Goal: Browse casually

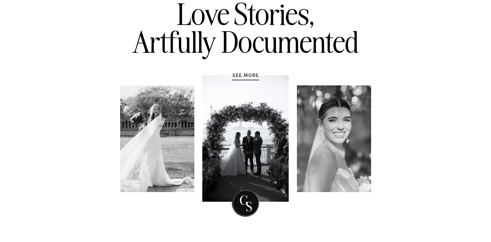
scroll to position [107, 0]
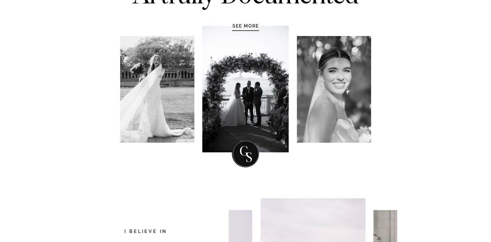
click at [247, 26] on h1 "SEE MORE" at bounding box center [246, 26] width 54 height 6
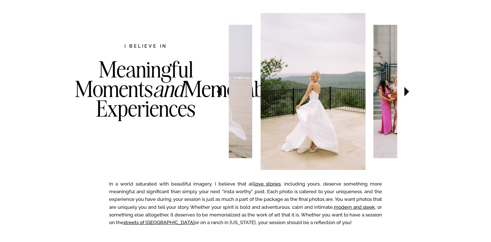
scroll to position [293, 0]
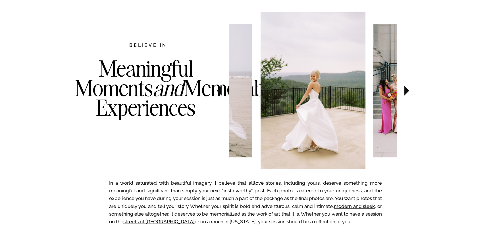
click at [408, 94] on icon at bounding box center [406, 91] width 19 height 20
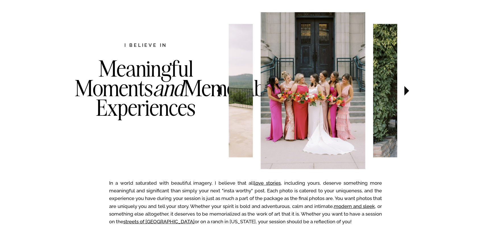
click at [408, 93] on icon at bounding box center [406, 91] width 19 height 20
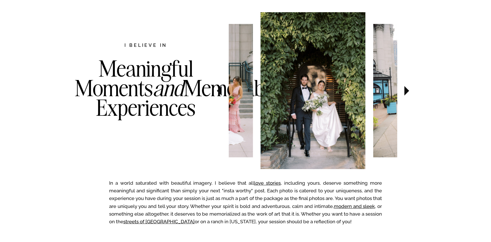
click at [408, 93] on icon at bounding box center [406, 91] width 19 height 20
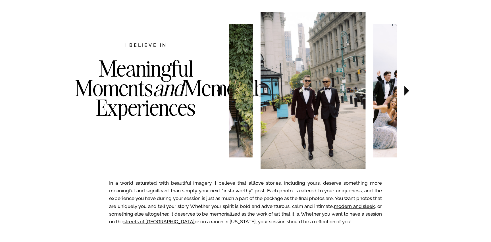
click at [408, 93] on icon at bounding box center [406, 91] width 19 height 20
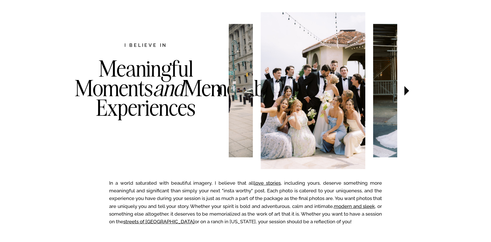
click at [408, 93] on icon at bounding box center [406, 91] width 19 height 20
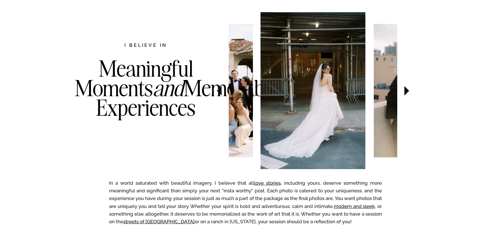
click at [408, 93] on icon at bounding box center [406, 91] width 19 height 20
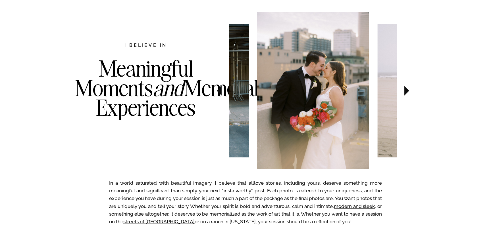
click at [408, 93] on icon at bounding box center [406, 91] width 19 height 20
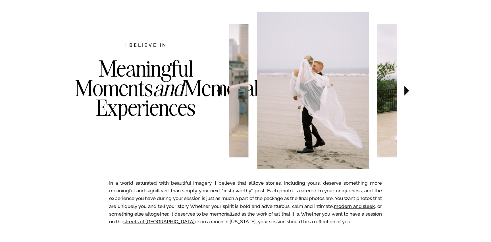
click at [408, 93] on icon at bounding box center [406, 91] width 19 height 20
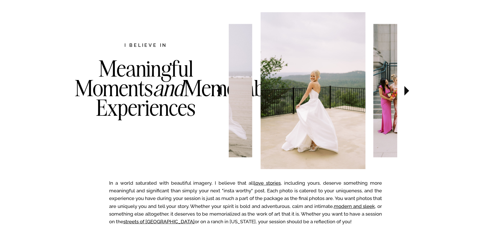
click at [408, 93] on icon at bounding box center [406, 91] width 19 height 20
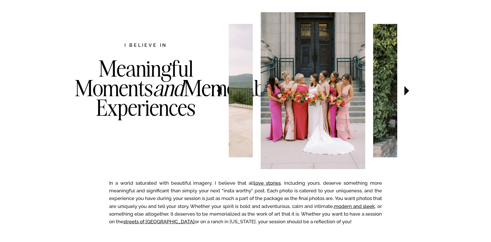
click at [408, 93] on icon at bounding box center [406, 91] width 19 height 20
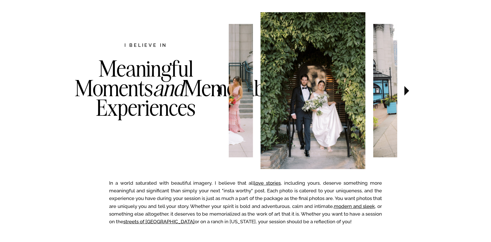
click at [408, 93] on icon at bounding box center [406, 91] width 19 height 20
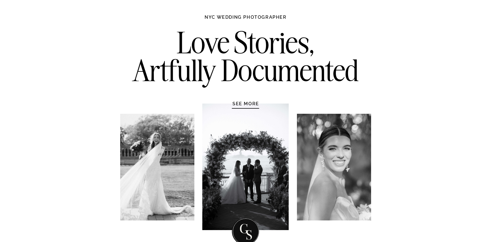
scroll to position [0, 0]
